Goal: Transaction & Acquisition: Purchase product/service

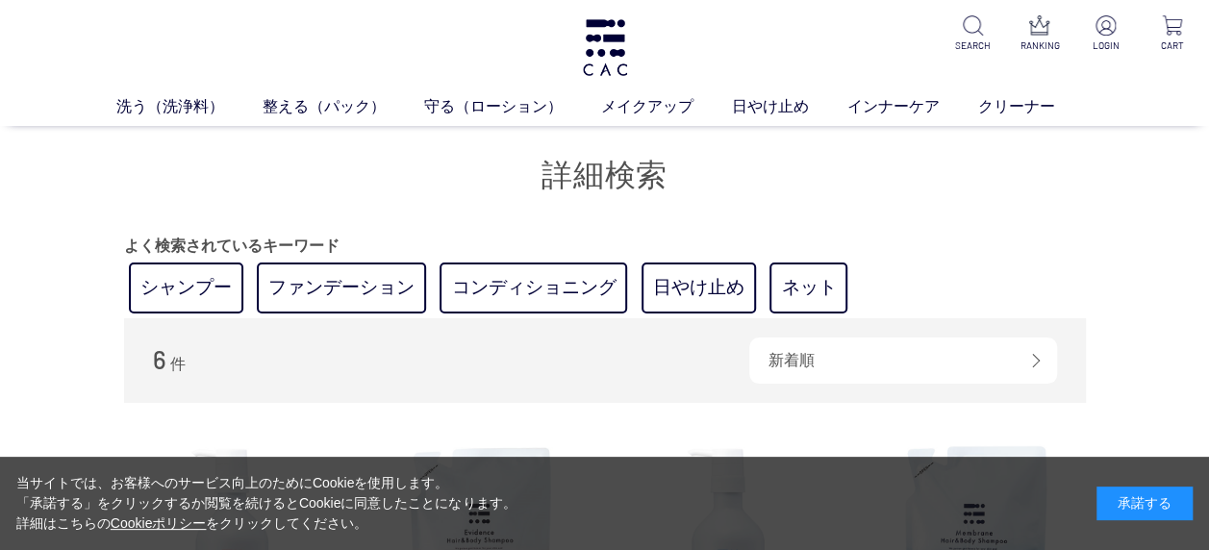
click at [1132, 506] on div "承諾する" at bounding box center [1145, 504] width 96 height 34
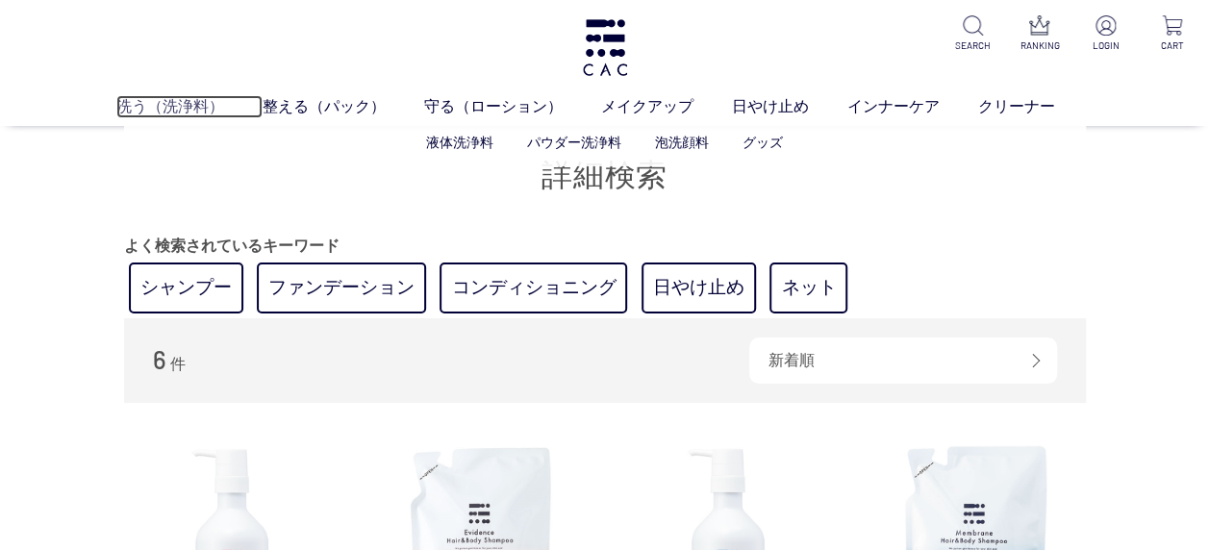
click at [177, 107] on link "洗う（洗浄料）" at bounding box center [189, 106] width 146 height 23
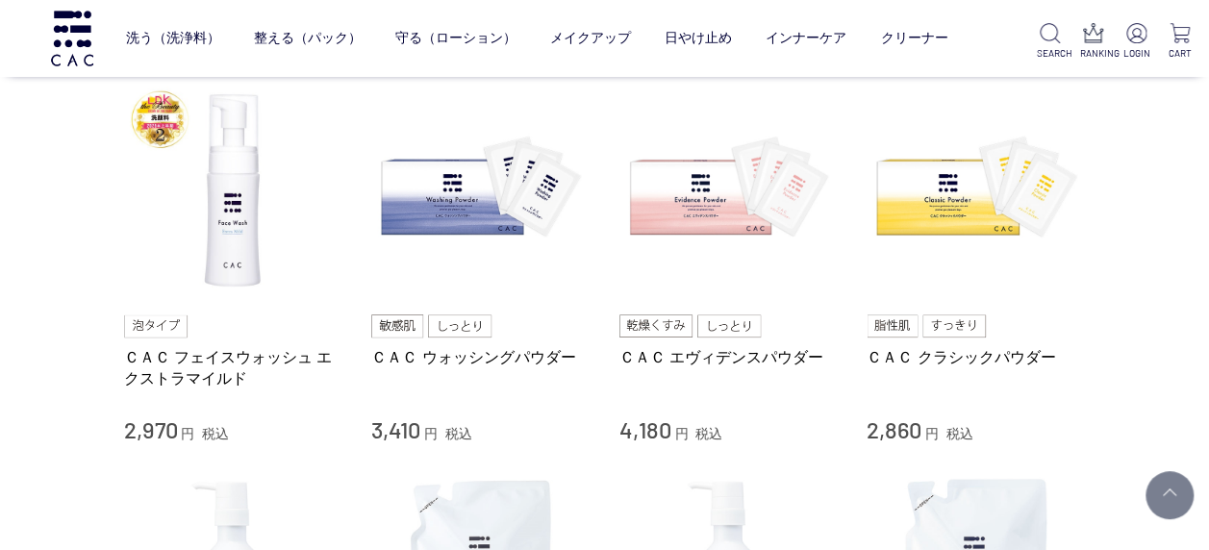
scroll to position [192, 0]
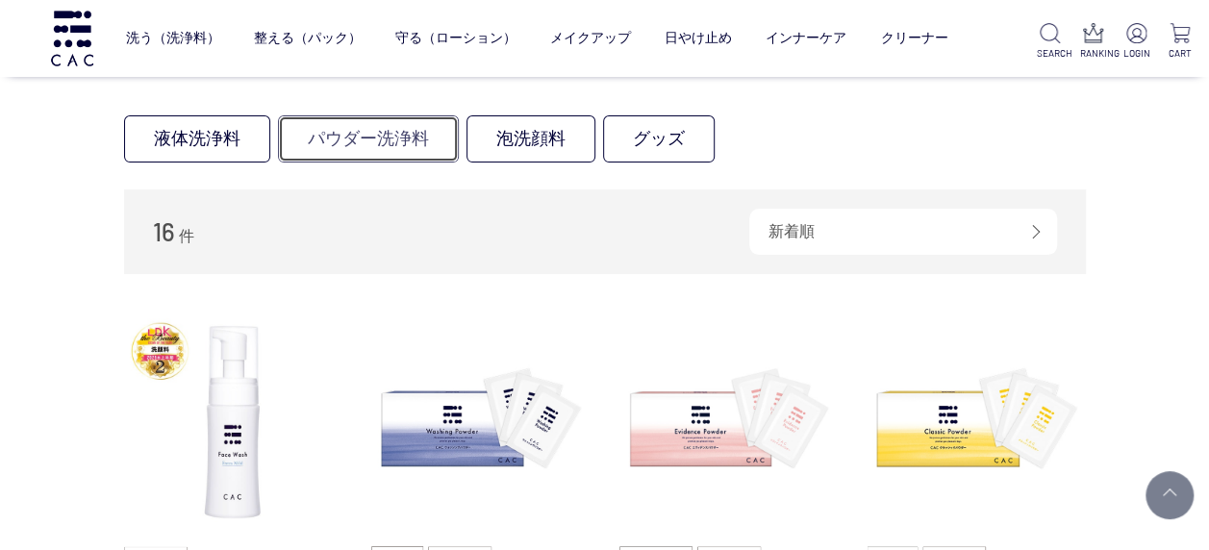
click at [398, 140] on link "パウダー洗浄料" at bounding box center [368, 138] width 181 height 47
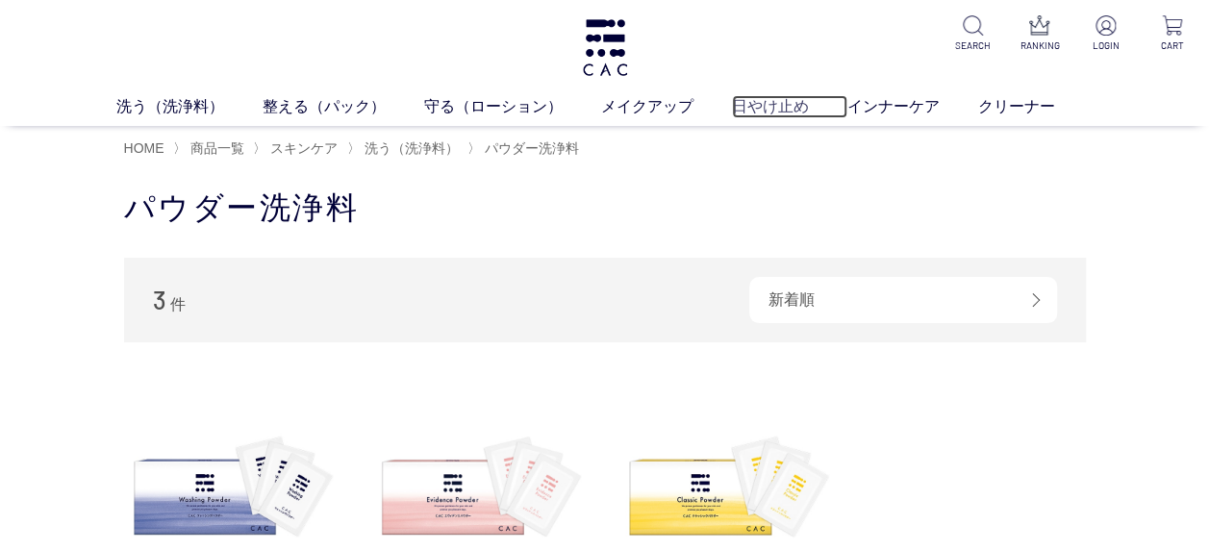
click at [808, 108] on link "日やけ止め" at bounding box center [789, 106] width 115 height 23
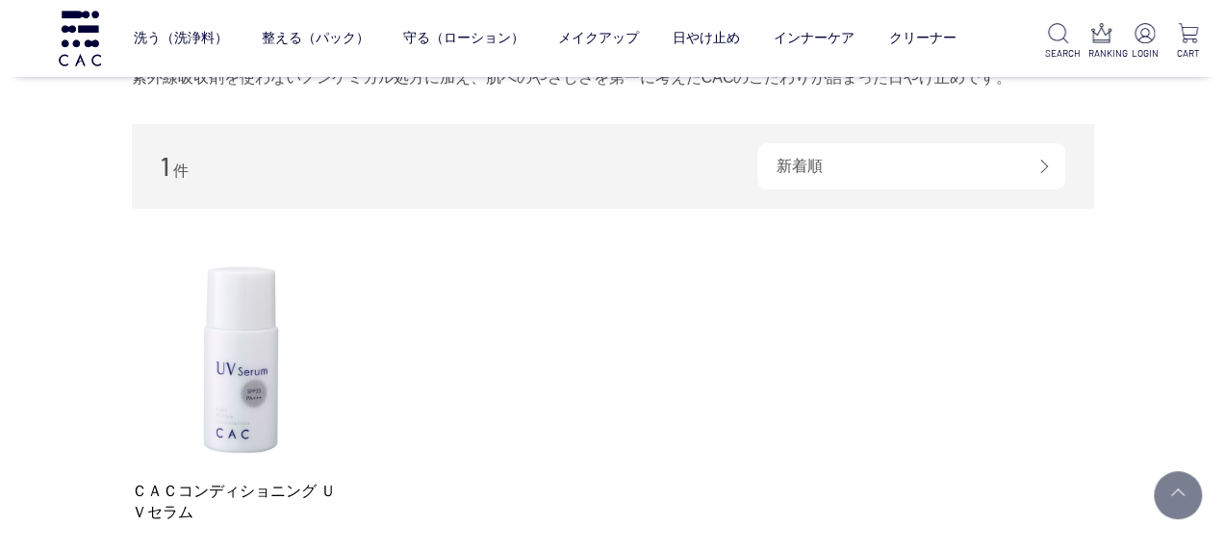
scroll to position [289, 0]
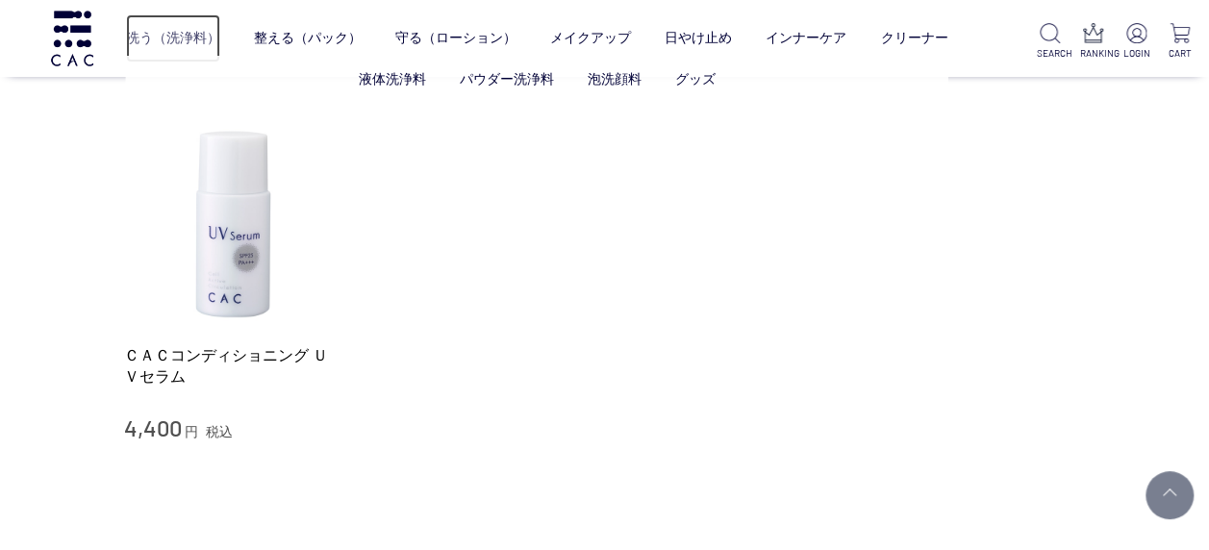
click at [187, 37] on link "洗う（洗浄料）" at bounding box center [173, 38] width 94 height 48
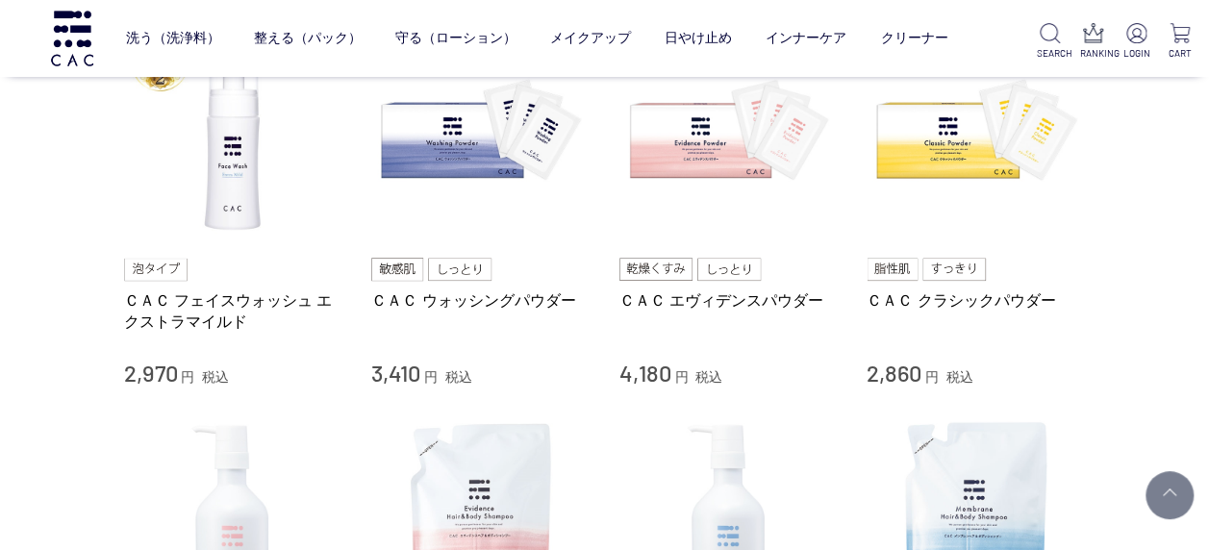
scroll to position [385, 0]
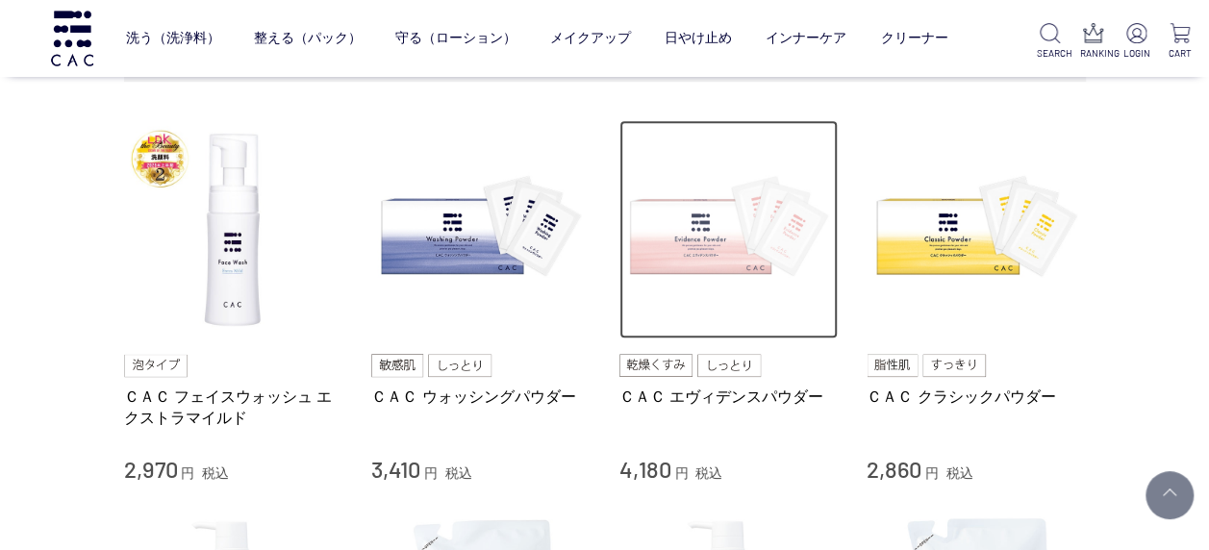
click at [709, 269] on img at bounding box center [729, 229] width 219 height 219
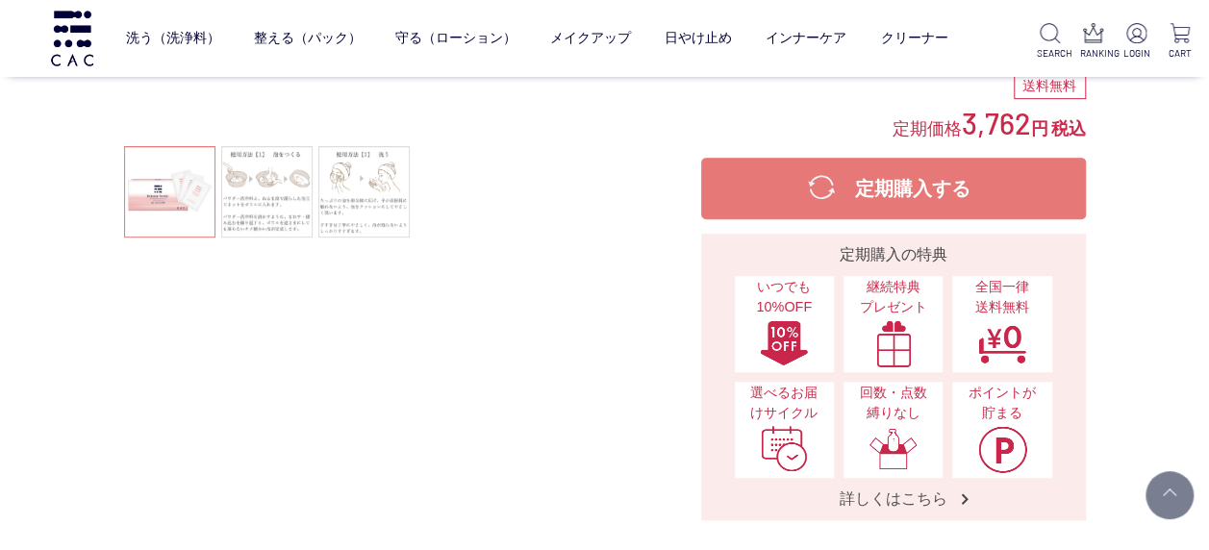
scroll to position [289, 0]
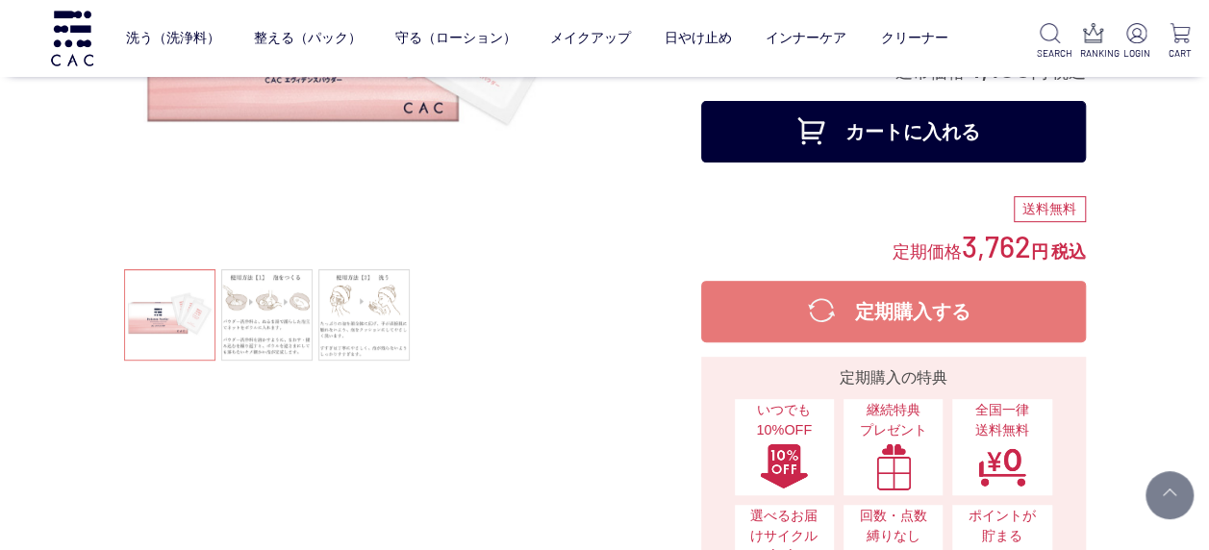
click at [784, 140] on button "カートに入れる" at bounding box center [893, 132] width 385 height 62
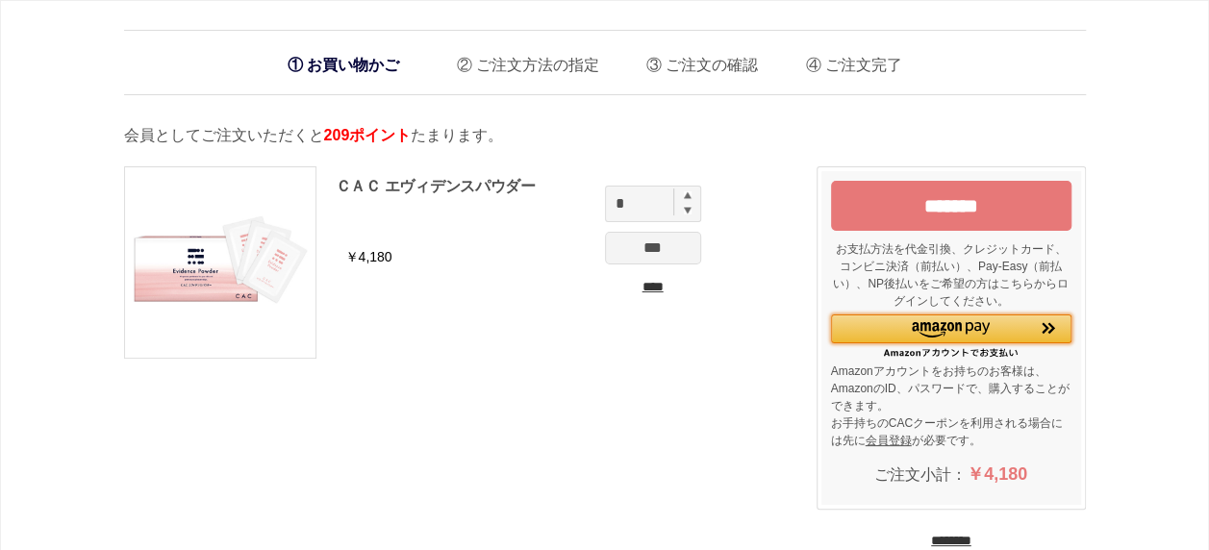
click at [851, 323] on div "Amazon Pay - Amazonアカウントをお使いください" at bounding box center [951, 329] width 241 height 28
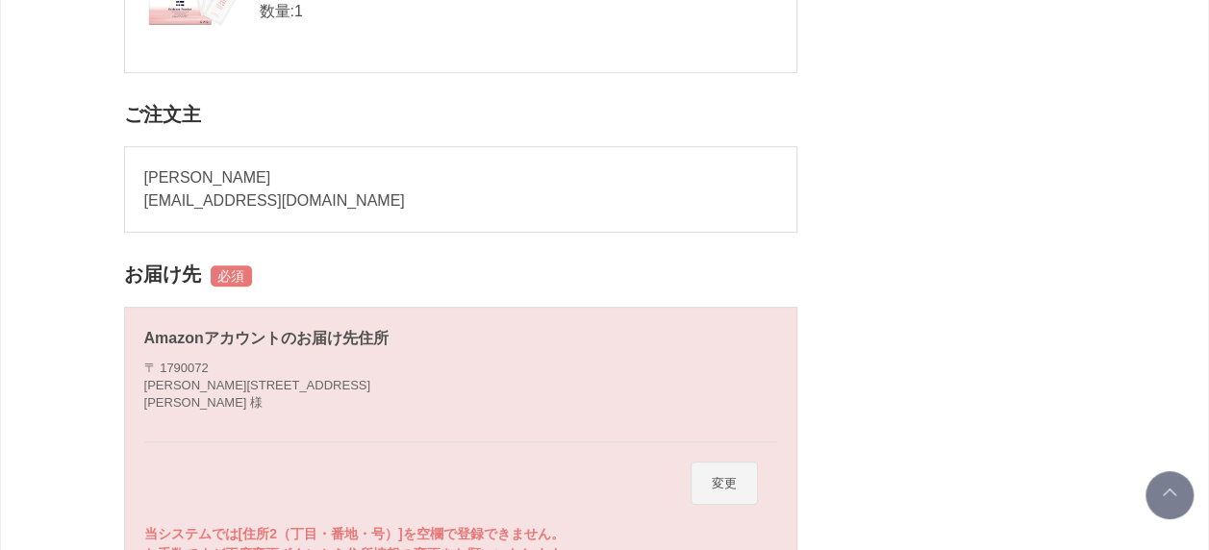
scroll to position [577, 0]
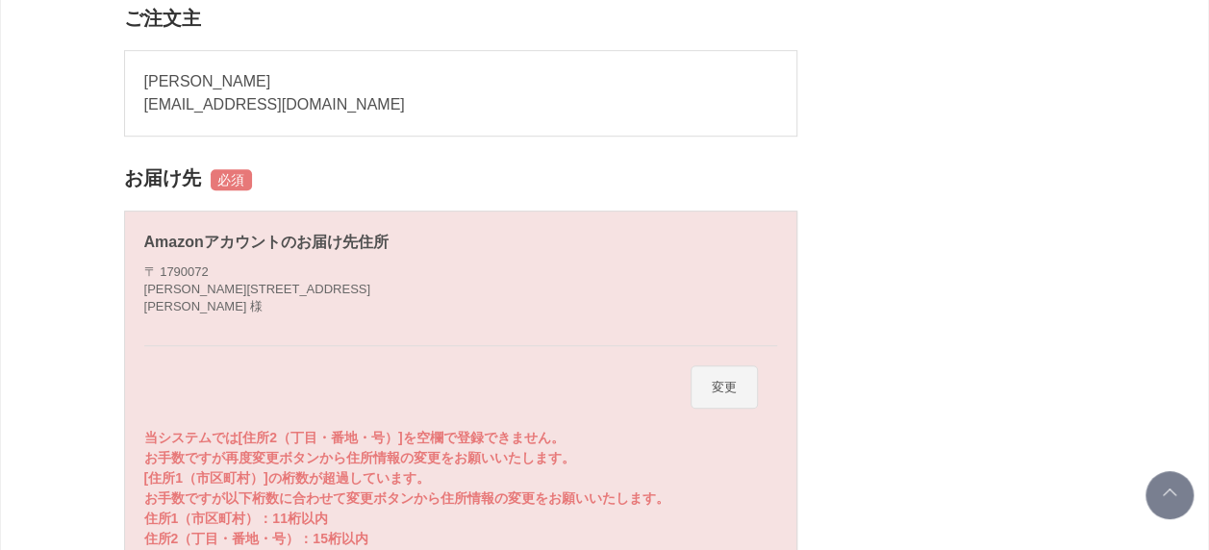
click at [722, 392] on button "変更" at bounding box center [724, 388] width 67 height 44
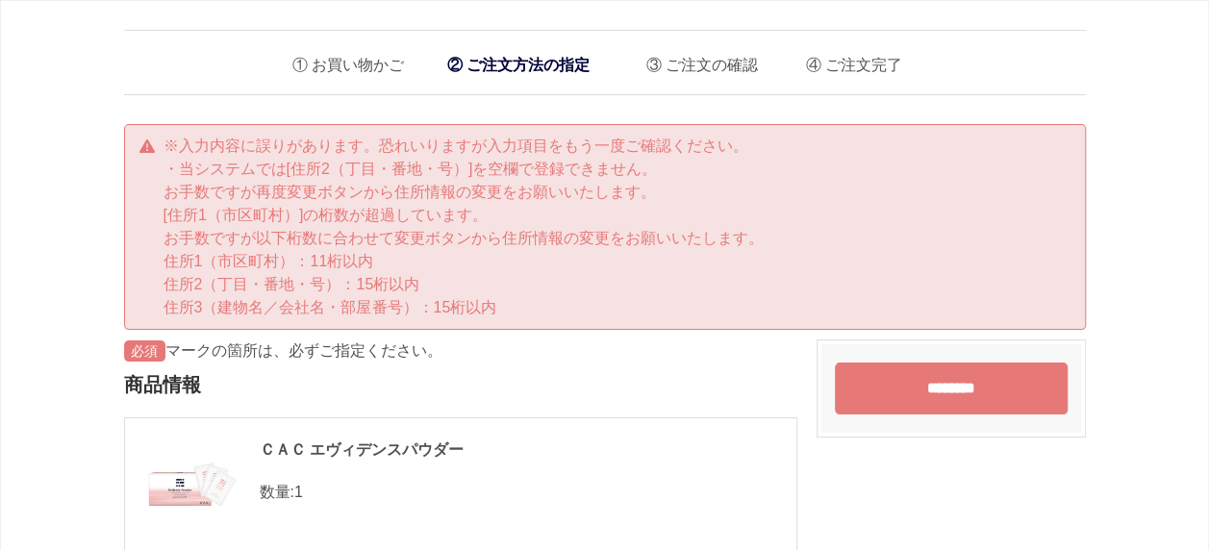
click at [879, 375] on input "********" at bounding box center [951, 389] width 233 height 52
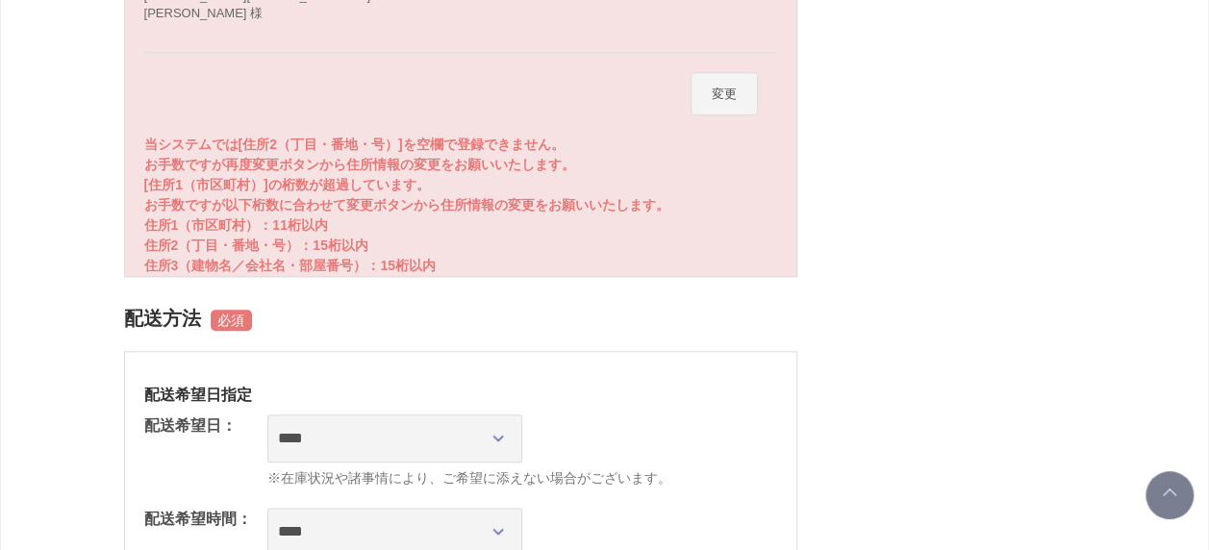
scroll to position [678, 0]
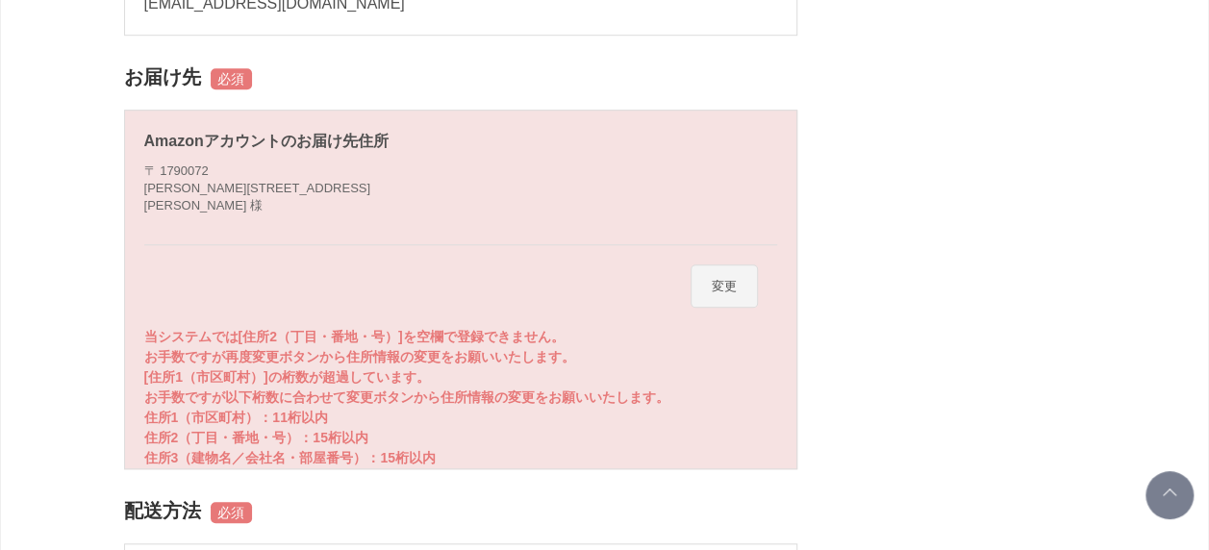
click at [729, 281] on button "変更" at bounding box center [724, 287] width 67 height 44
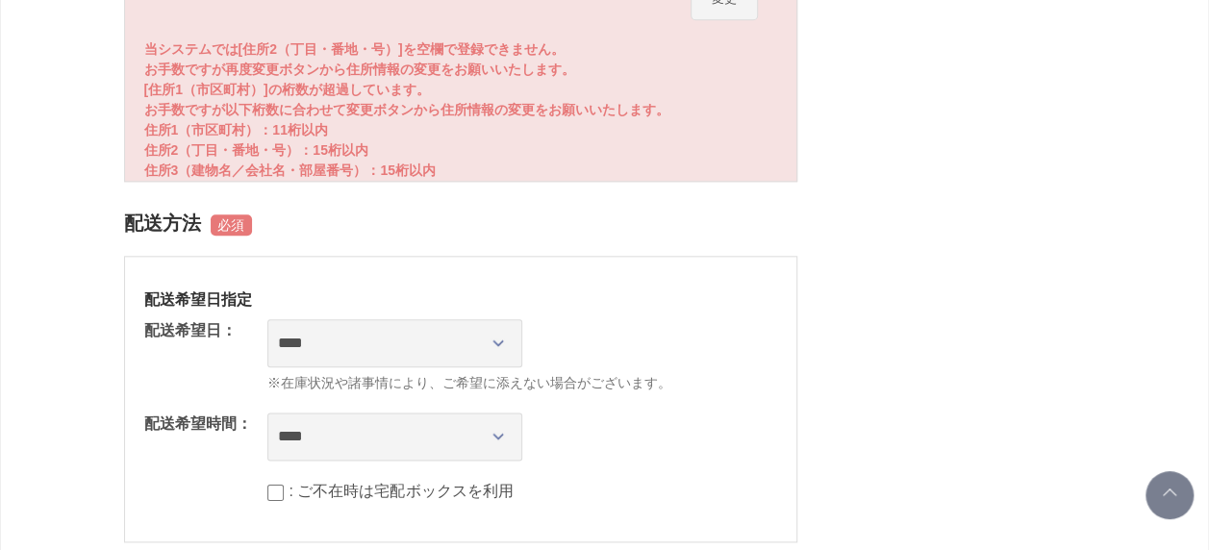
scroll to position [774, 0]
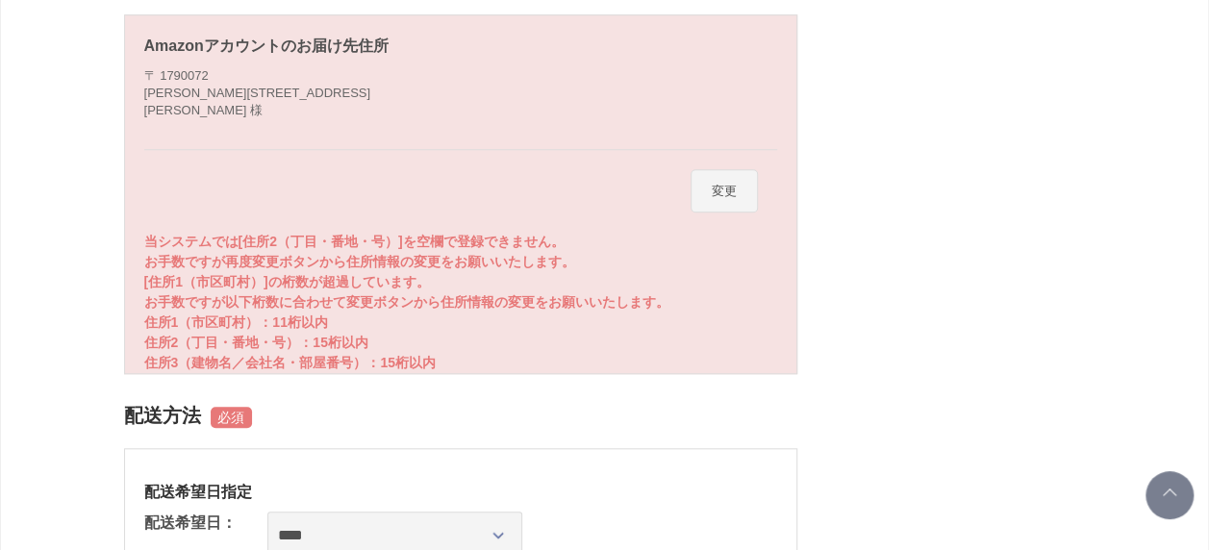
click at [749, 184] on button "変更" at bounding box center [724, 191] width 67 height 44
